Goal: Information Seeking & Learning: Understand process/instructions

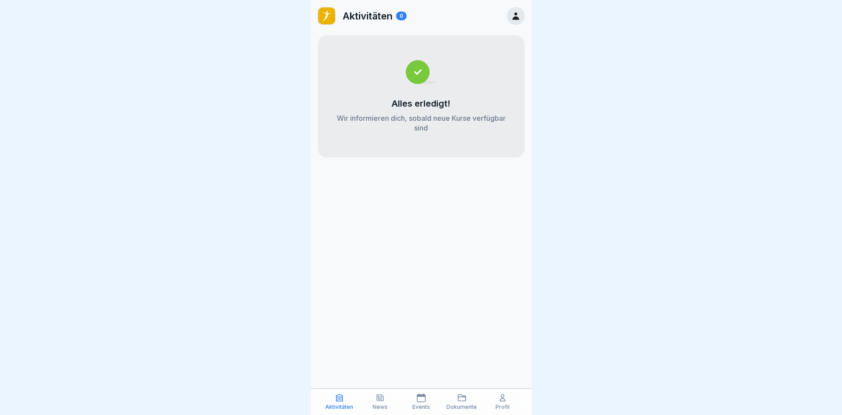
drag, startPoint x: 376, startPoint y: 400, endPoint x: 380, endPoint y: 398, distance: 4.6
click at [376, 401] on icon at bounding box center [380, 397] width 9 height 9
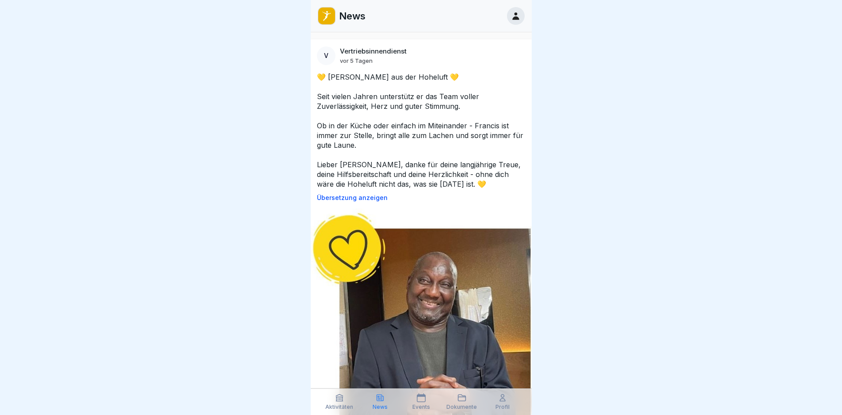
click at [463, 408] on p "Dokumente" at bounding box center [462, 407] width 31 height 6
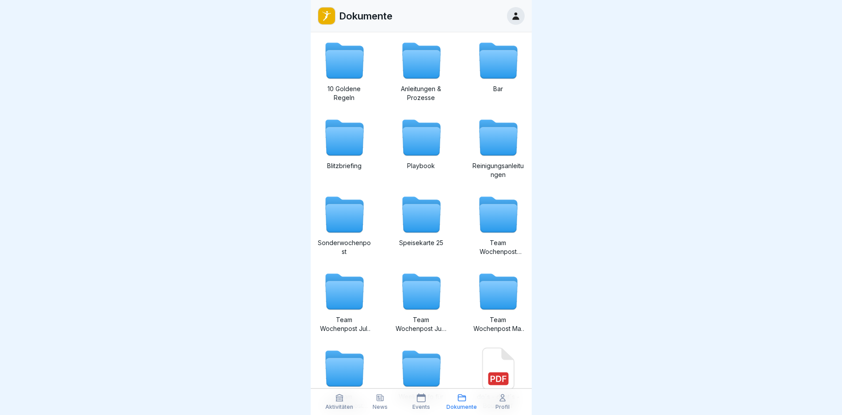
click at [381, 405] on p "News" at bounding box center [380, 407] width 15 height 6
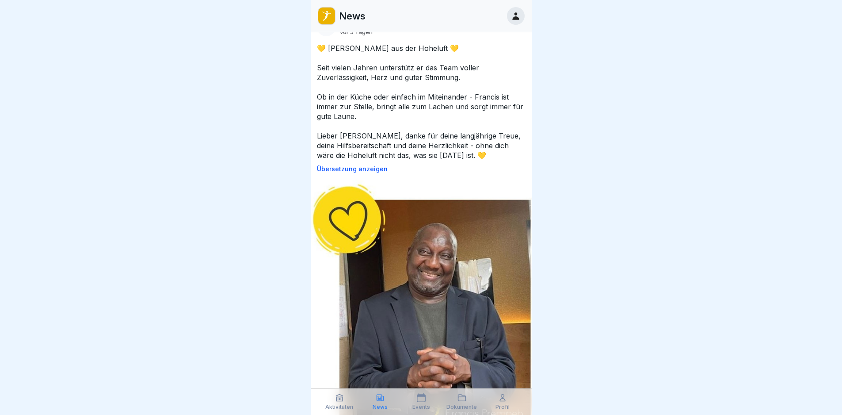
scroll to position [44, 0]
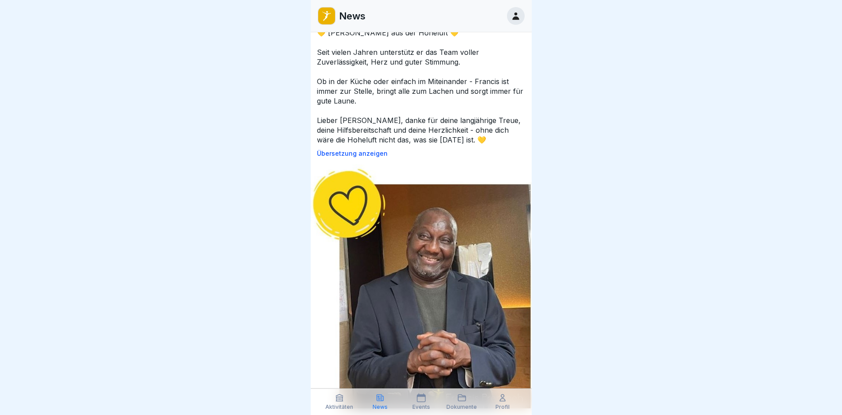
click at [454, 400] on div "Dokumente" at bounding box center [462, 401] width 36 height 17
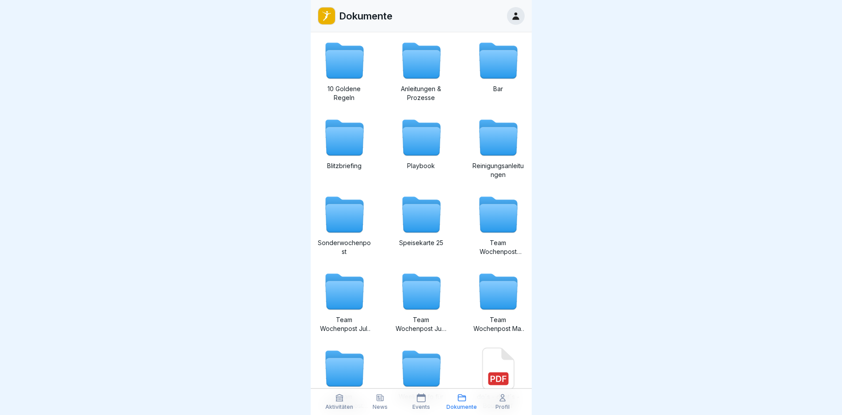
click at [432, 67] on icon at bounding box center [421, 64] width 38 height 28
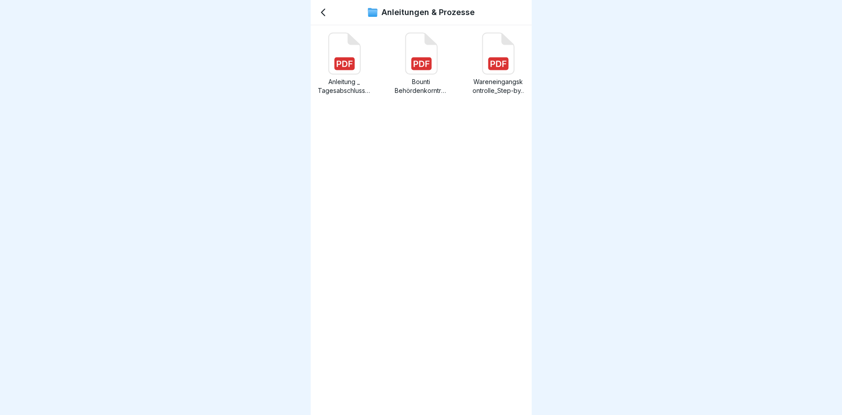
click at [323, 19] on div "Anleitungen & Prozesse" at bounding box center [421, 12] width 221 height 25
click at [509, 61] on icon at bounding box center [498, 53] width 42 height 42
click at [477, 74] on icon at bounding box center [498, 53] width 42 height 42
click at [329, 13] on div "Anleitungen & Prozesse" at bounding box center [421, 12] width 221 height 25
click at [322, 13] on icon at bounding box center [324, 12] width 4 height 7
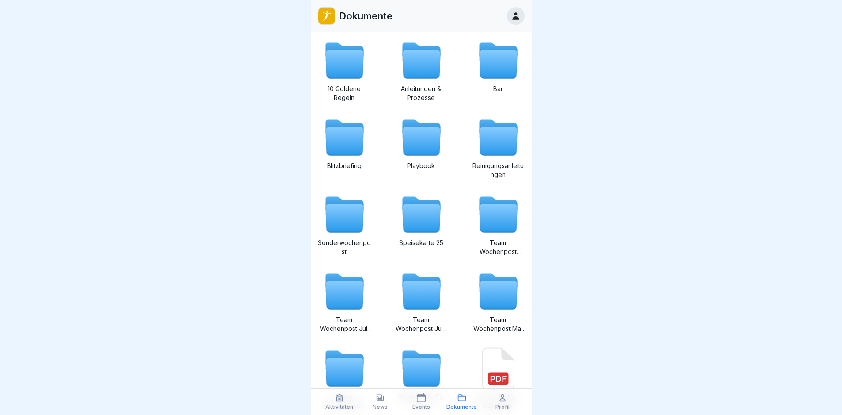
click at [417, 36] on div "10 Goldene Regeln Anleitungen & Prozesse Bar Blitzbriefing Playbook Reinigungsa…" at bounding box center [421, 223] width 221 height 383
click at [422, 56] on icon at bounding box center [421, 64] width 38 height 28
